Goal: Task Accomplishment & Management: Use online tool/utility

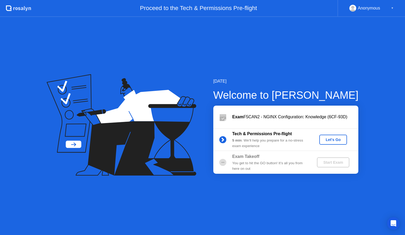
click at [340, 139] on div "Let's Go" at bounding box center [332, 139] width 23 height 4
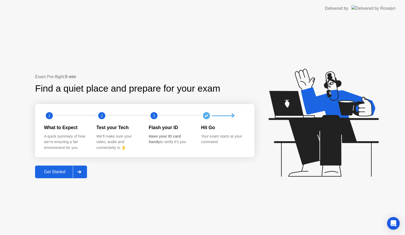
click at [58, 172] on div "Get Started" at bounding box center [55, 171] width 36 height 5
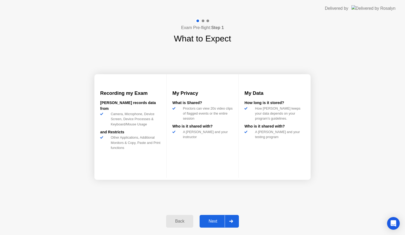
click at [212, 219] on div "Next" at bounding box center [212, 220] width 23 height 5
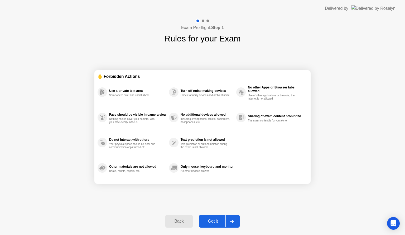
click at [211, 220] on div "Got it" at bounding box center [213, 220] width 25 height 5
select select "**********"
select select "*******"
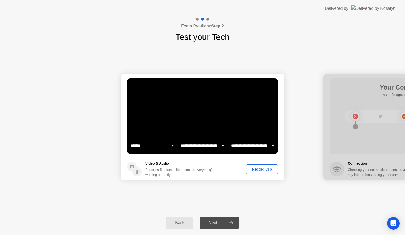
click at [255, 170] on div "Record Clip" at bounding box center [262, 169] width 28 height 4
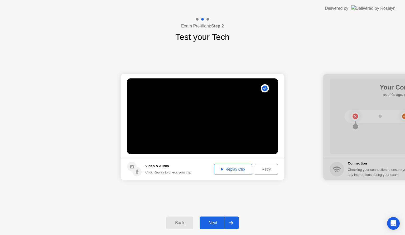
click at [264, 170] on div "Retry" at bounding box center [265, 169] width 19 height 4
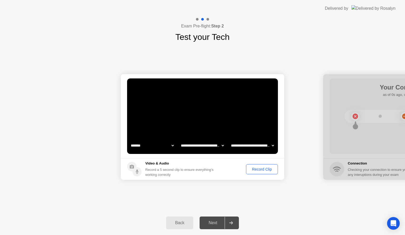
click at [219, 125] on video at bounding box center [202, 115] width 151 height 75
click at [251, 168] on div "Record Clip" at bounding box center [262, 169] width 28 height 4
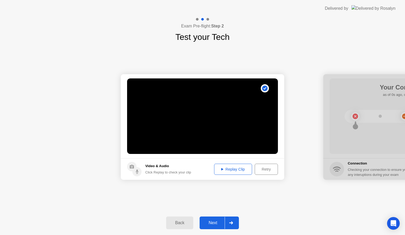
click at [236, 170] on div "Replay Clip" at bounding box center [233, 169] width 34 height 4
click at [214, 223] on div "Next" at bounding box center [212, 222] width 23 height 5
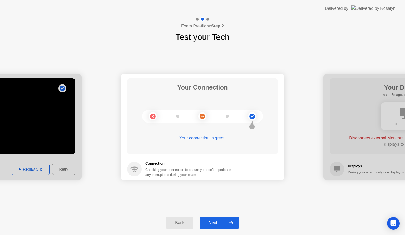
click at [214, 225] on div "Next" at bounding box center [212, 222] width 23 height 5
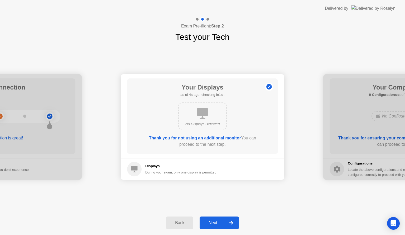
click at [212, 218] on button "Next" at bounding box center [218, 222] width 39 height 13
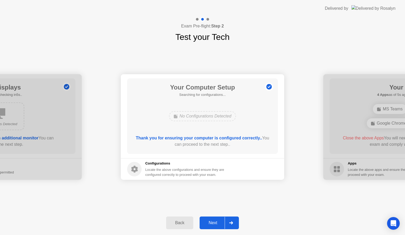
click at [212, 218] on button "Next" at bounding box center [218, 222] width 39 height 13
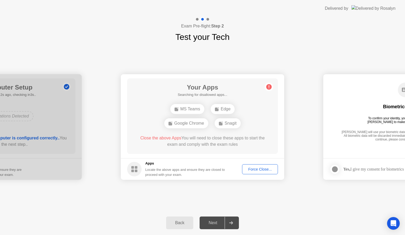
click at [321, 208] on div "**********" at bounding box center [202, 126] width 405 height 167
click at [267, 203] on div "**********" at bounding box center [202, 126] width 405 height 167
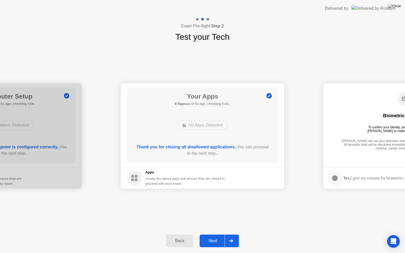
click at [214, 234] on div "Next" at bounding box center [212, 240] width 23 height 5
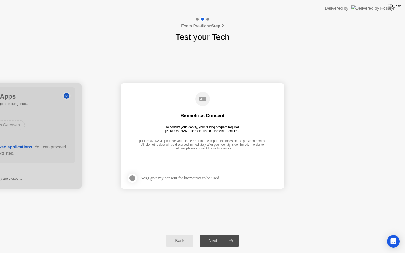
click at [131, 178] on div at bounding box center [132, 178] width 6 height 6
click at [213, 234] on div "Next" at bounding box center [212, 240] width 23 height 5
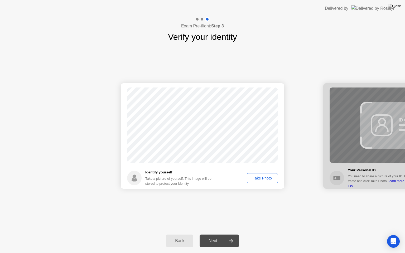
click at [261, 179] on div "Take Photo" at bounding box center [261, 178] width 27 height 4
click at [209, 234] on div "Next" at bounding box center [212, 240] width 23 height 5
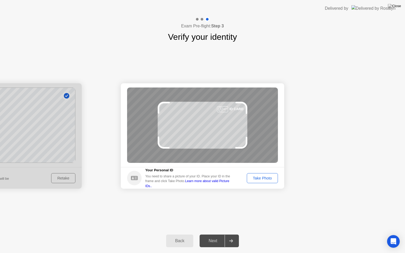
click at [268, 180] on div "Take Photo" at bounding box center [261, 178] width 27 height 4
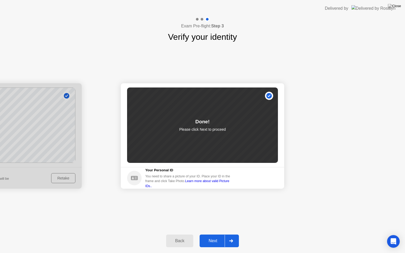
click at [217, 234] on div "Next" at bounding box center [212, 240] width 23 height 5
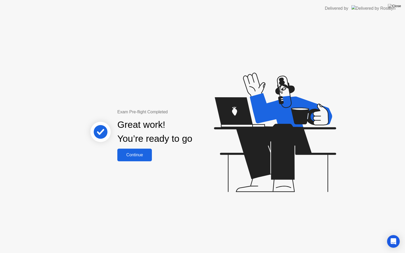
click at [133, 156] on div "Continue" at bounding box center [134, 155] width 31 height 5
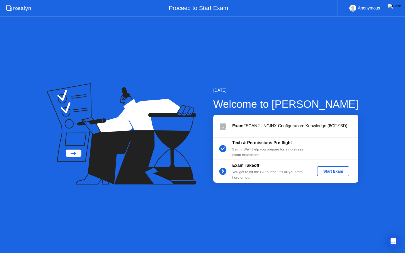
click at [331, 169] on div "Start Exam" at bounding box center [333, 171] width 28 height 4
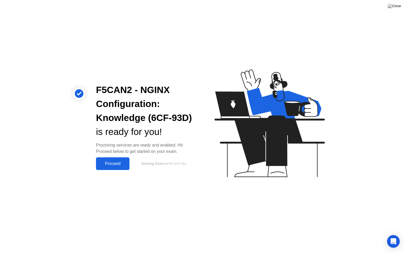
click at [115, 163] on div "Proceed" at bounding box center [112, 163] width 30 height 5
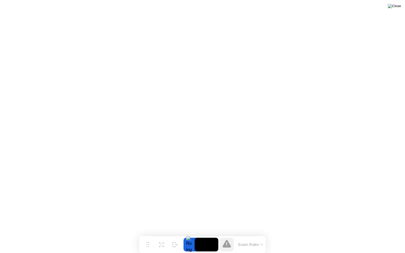
click at [397, 7] on img at bounding box center [394, 6] width 13 height 4
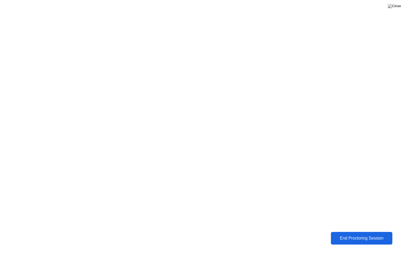
click at [345, 234] on div "End Proctoring Session" at bounding box center [361, 238] width 58 height 5
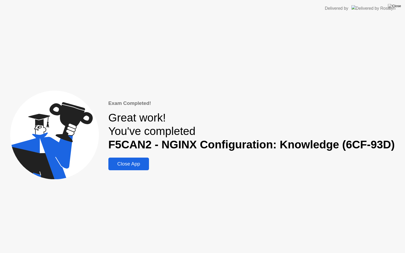
click at [124, 165] on div "Close App" at bounding box center [129, 164] width 38 height 6
